Goal: Information Seeking & Learning: Check status

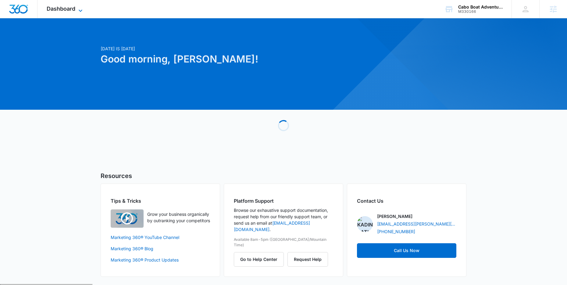
click at [80, 10] on icon at bounding box center [80, 10] width 7 height 7
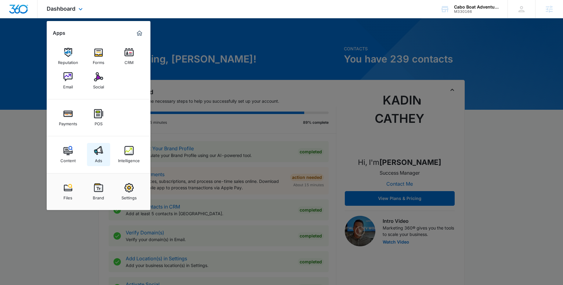
click at [100, 155] on img at bounding box center [98, 150] width 9 height 9
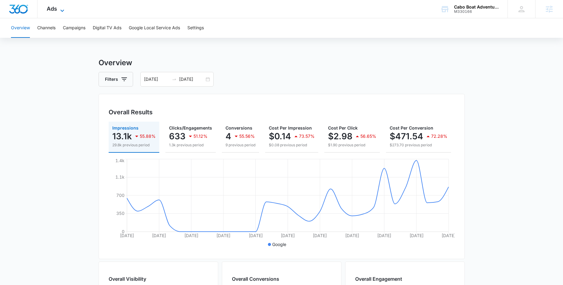
click at [63, 10] on icon at bounding box center [62, 10] width 7 height 7
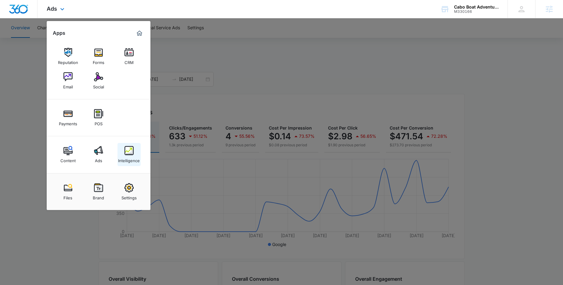
click at [125, 152] on img at bounding box center [128, 150] width 9 height 9
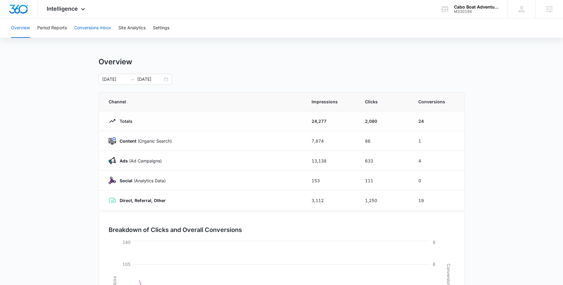
click at [87, 31] on button "Conversions Inbox" at bounding box center [92, 28] width 37 height 20
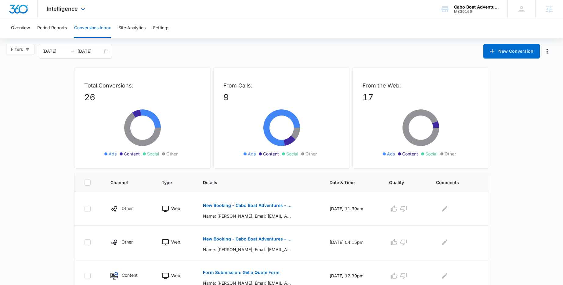
click at [79, 13] on div "Intelligence Apps Reputation Forms CRM Email Social Payments POS Content Ads In…" at bounding box center [67, 9] width 58 height 18
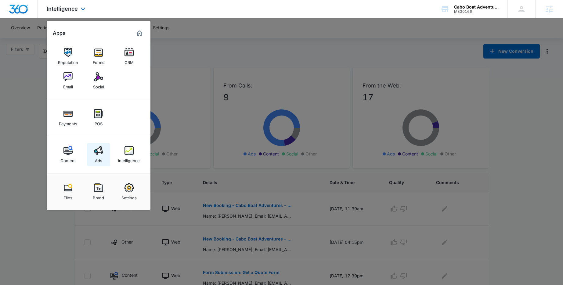
click at [96, 149] on img at bounding box center [98, 150] width 9 height 9
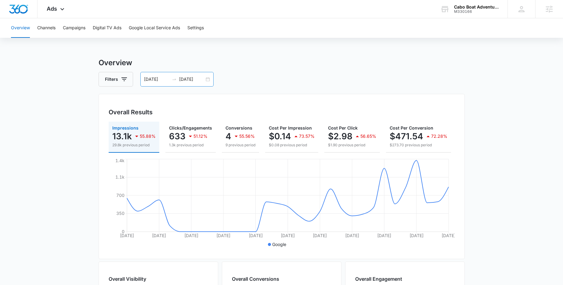
click at [206, 76] on div "[DATE] [DATE]" at bounding box center [176, 79] width 73 height 15
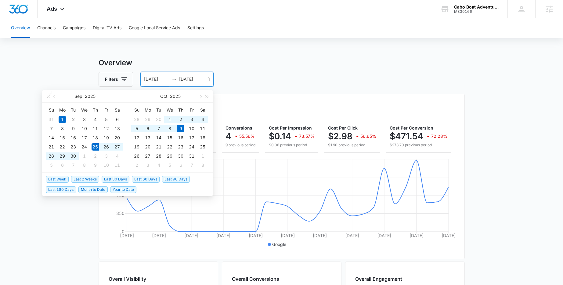
click at [84, 181] on span "Last 2 Weeks" at bounding box center [85, 179] width 28 height 7
type input "[DATE]"
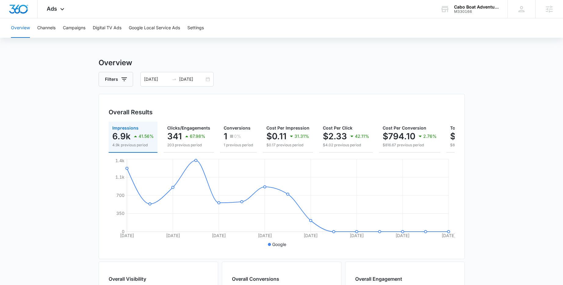
click at [290, 69] on div "Overview Filters [DATE] [DATE] Overall Results Impressions 6.9k 41.56% 4.9k pre…" at bounding box center [282, 276] width 366 height 438
click at [62, 11] on icon at bounding box center [62, 10] width 7 height 7
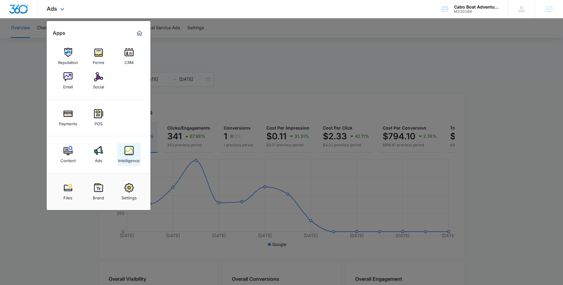
click at [135, 154] on link "Intelligence" at bounding box center [128, 154] width 23 height 23
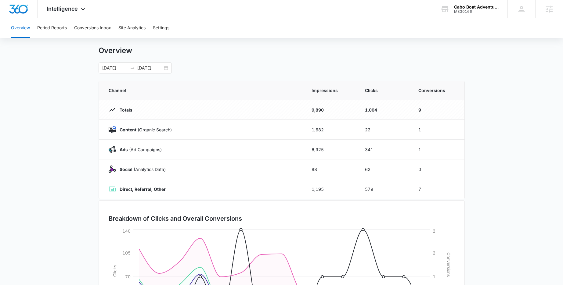
scroll to position [3, 0]
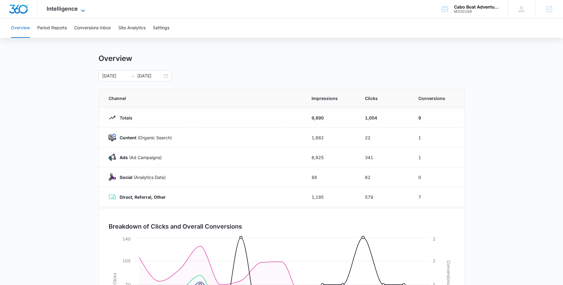
click at [81, 10] on icon at bounding box center [82, 10] width 7 height 7
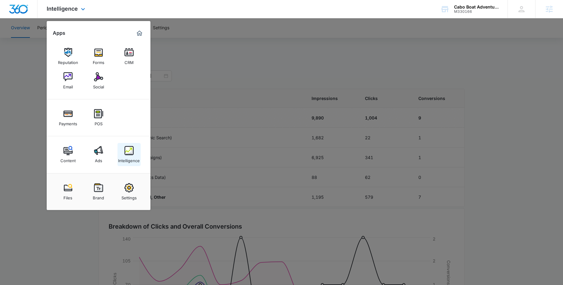
click at [128, 152] on img at bounding box center [128, 150] width 9 height 9
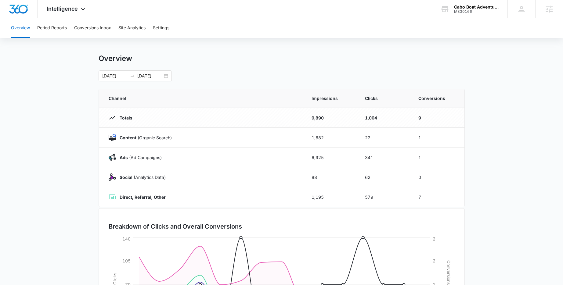
scroll to position [0, 0]
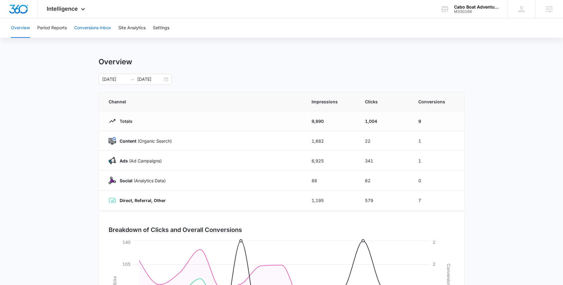
click at [100, 29] on button "Conversions Inbox" at bounding box center [92, 28] width 37 height 20
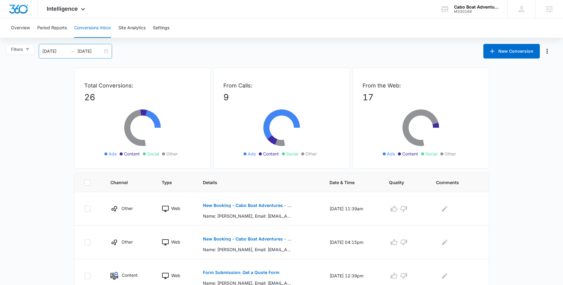
click at [108, 52] on div "[DATE] [DATE]" at bounding box center [75, 51] width 73 height 15
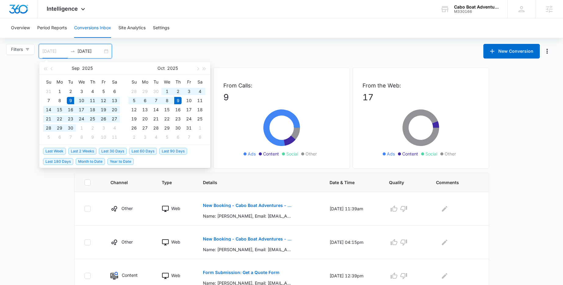
type input "[DATE]"
click at [238, 49] on div "Filters [DATE] [DATE] New Conversion [DATE] Su Mo Tu We Th Fr Sa 31 1 2 3 4 5 6…" at bounding box center [281, 51] width 563 height 15
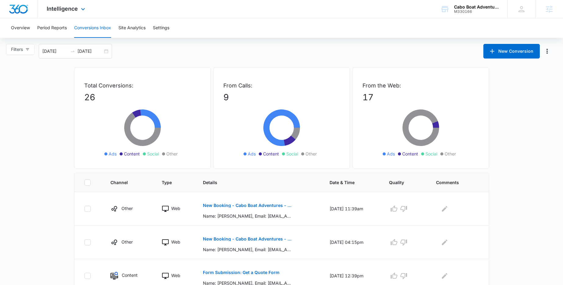
click at [127, 11] on div "Intelligence Apps Reputation Forms CRM Email Social Payments POS Content Ads In…" at bounding box center [281, 9] width 563 height 18
click at [197, 23] on div "Overview Period Reports Conversions Inbox Site Analytics Settings" at bounding box center [281, 28] width 548 height 20
click at [72, 5] on span "Intelligence" at bounding box center [62, 8] width 31 height 6
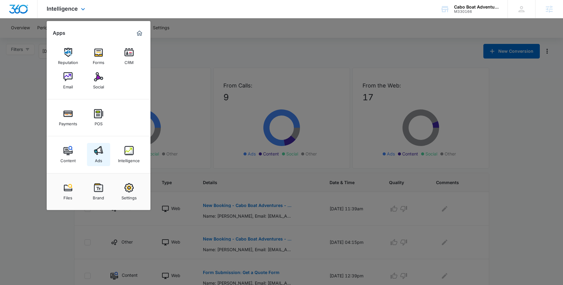
click at [98, 144] on link "Ads" at bounding box center [98, 154] width 23 height 23
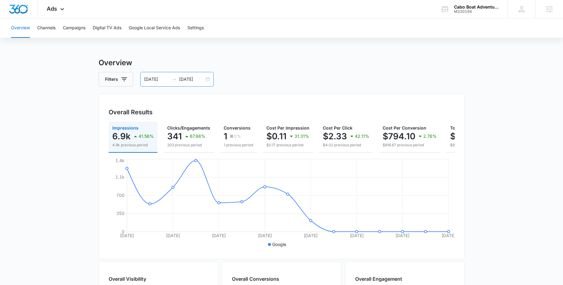
click at [207, 79] on div "[DATE] [DATE]" at bounding box center [176, 79] width 73 height 15
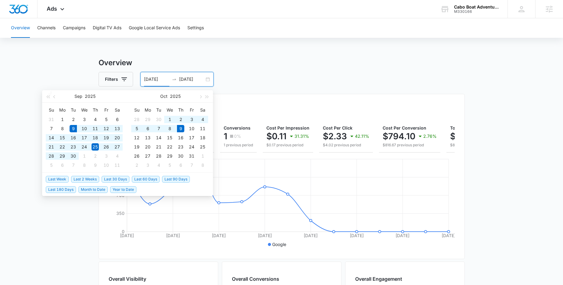
click at [118, 179] on span "Last 30 Days" at bounding box center [116, 179] width 28 height 7
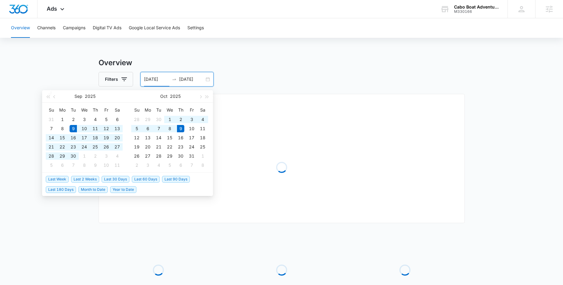
type input "[DATE]"
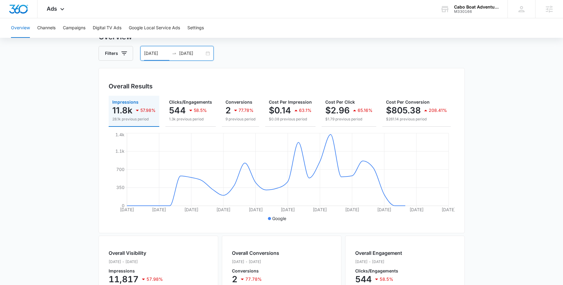
scroll to position [26, 0]
